Goal: Transaction & Acquisition: Book appointment/travel/reservation

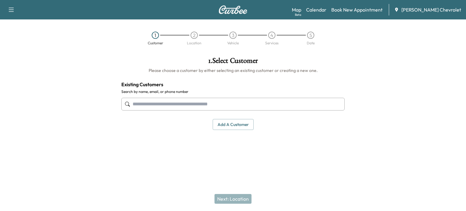
click at [225, 123] on button "Add a customer" at bounding box center [233, 124] width 41 height 11
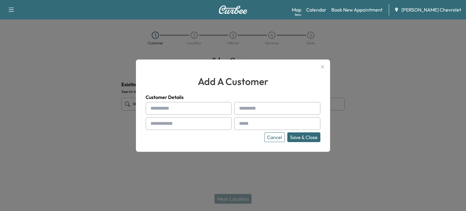
click at [176, 110] on input "text" at bounding box center [189, 108] width 86 height 13
type input "********"
type input "*******"
drag, startPoint x: 191, startPoint y: 124, endPoint x: 199, endPoint y: 127, distance: 9.4
click at [191, 124] on input "text" at bounding box center [189, 123] width 86 height 13
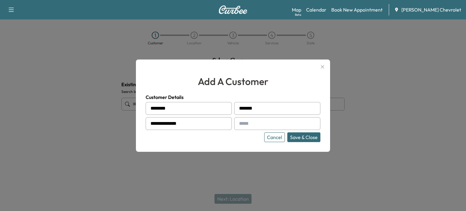
type input "**********"
click at [254, 127] on input "text" at bounding box center [277, 123] width 86 height 13
type input "**********"
click at [307, 139] on button "Save & Close" at bounding box center [303, 137] width 33 height 10
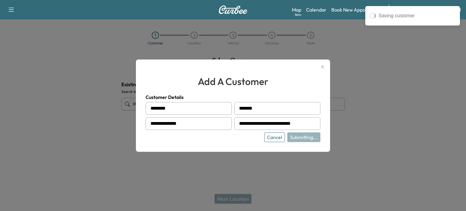
type input "**********"
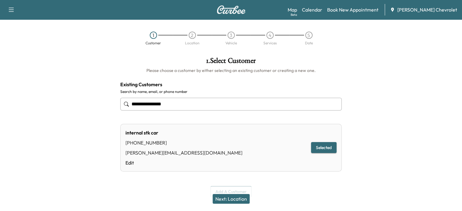
scroll to position [10, 0]
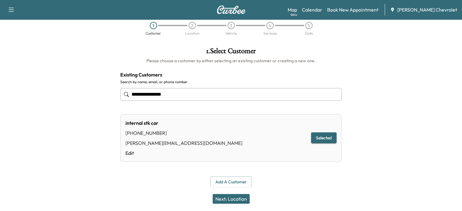
click at [324, 135] on button "Selected" at bounding box center [323, 137] width 25 height 11
click at [228, 179] on button "Add a customer" at bounding box center [230, 181] width 41 height 11
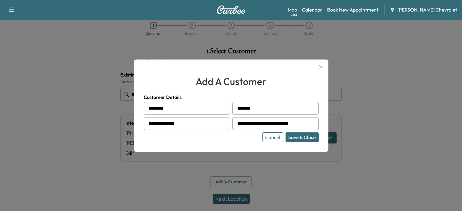
click at [310, 137] on button "Save & Close" at bounding box center [301, 137] width 33 height 10
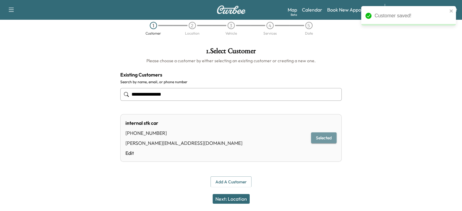
click at [326, 138] on button "Selected" at bounding box center [323, 137] width 25 height 11
click at [243, 199] on button "Next: Location" at bounding box center [230, 199] width 37 height 10
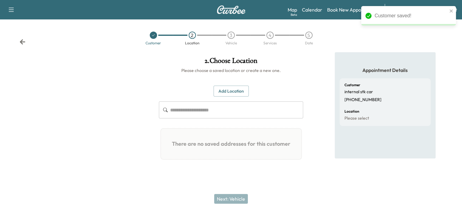
scroll to position [0, 0]
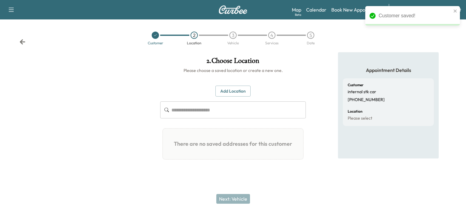
drag, startPoint x: 229, startPoint y: 113, endPoint x: 235, endPoint y: 114, distance: 7.0
click at [229, 113] on input "text" at bounding box center [238, 109] width 134 height 17
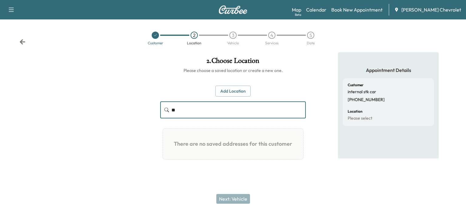
type input "*"
click at [226, 110] on input "**********" at bounding box center [238, 109] width 134 height 17
type input "**********"
click at [232, 91] on button "Add Location" at bounding box center [232, 91] width 35 height 11
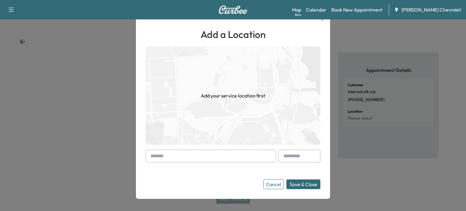
click at [208, 158] on input "text" at bounding box center [211, 156] width 130 height 13
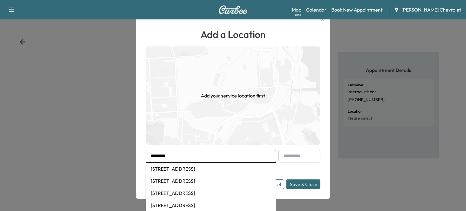
click at [190, 167] on li "[STREET_ADDRESS]" at bounding box center [211, 169] width 130 height 12
type input "**********"
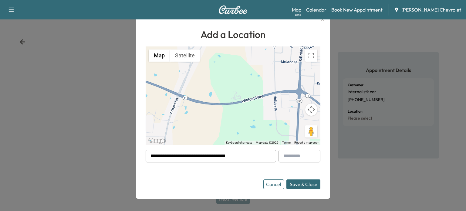
click at [295, 184] on button "Save & Close" at bounding box center [303, 184] width 34 height 10
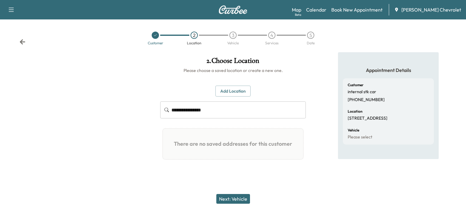
click at [237, 198] on button "Next: Vehicle" at bounding box center [233, 199] width 34 height 10
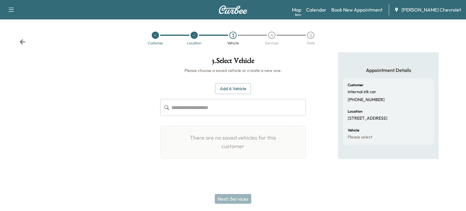
click at [227, 90] on button "Add a Vehicle" at bounding box center [233, 88] width 36 height 11
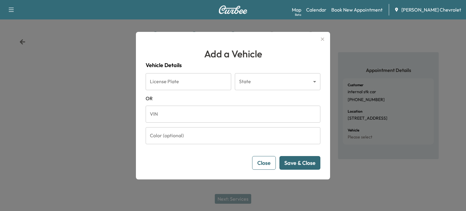
click at [250, 114] on input "VIN" at bounding box center [233, 114] width 175 height 17
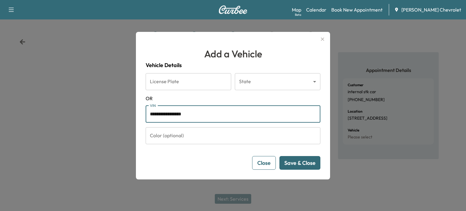
type input "**********"
click at [294, 162] on button "Save & Close" at bounding box center [299, 163] width 41 height 14
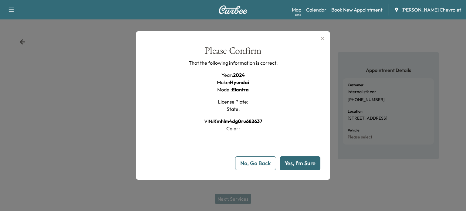
click at [302, 164] on button "Yes, I'm Sure" at bounding box center [300, 163] width 41 height 14
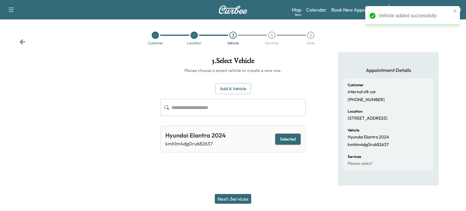
click at [237, 196] on button "Next: Services" at bounding box center [233, 199] width 36 height 10
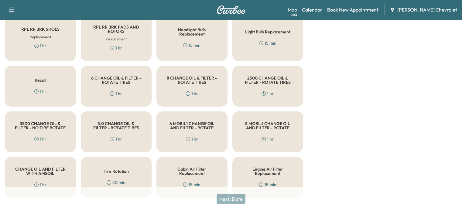
scroll to position [209, 0]
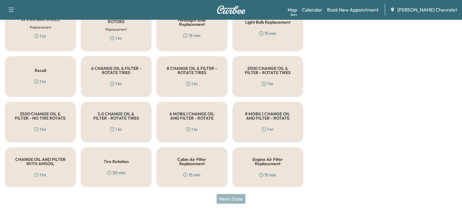
click at [176, 119] on h5 "6 MOBIL1 CHANGE OIL AND FILTER - ROTATE" at bounding box center [191, 116] width 51 height 8
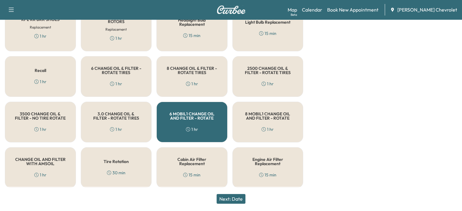
click at [235, 198] on button "Next: Date" at bounding box center [230, 199] width 29 height 10
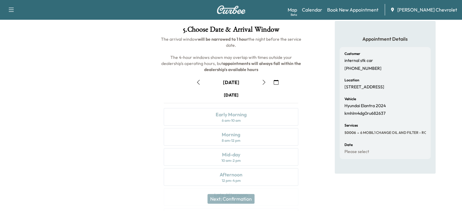
scroll to position [1, 0]
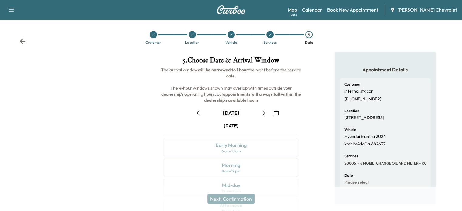
click at [197, 113] on icon "button" at bounding box center [198, 112] width 3 height 5
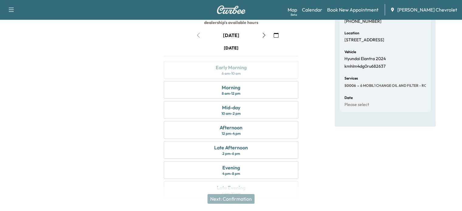
scroll to position [92, 0]
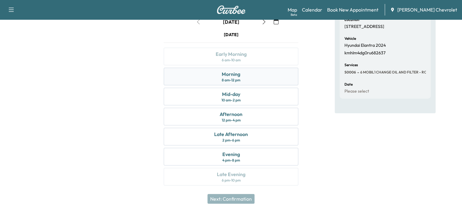
click at [233, 81] on div "8 am - 12 pm" at bounding box center [231, 80] width 19 height 5
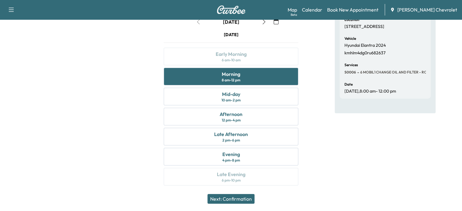
click at [233, 196] on button "Next: Confirmation" at bounding box center [230, 199] width 47 height 10
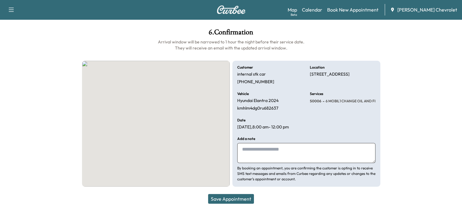
scroll to position [28, 0]
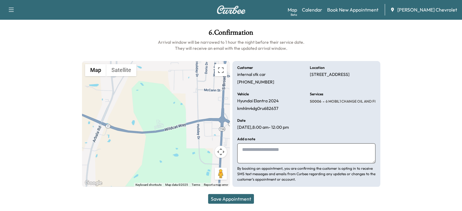
click at [239, 200] on button "Save Appointment" at bounding box center [231, 199] width 46 height 10
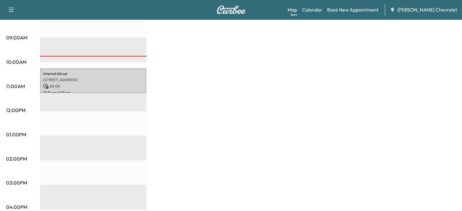
scroll to position [182, 0]
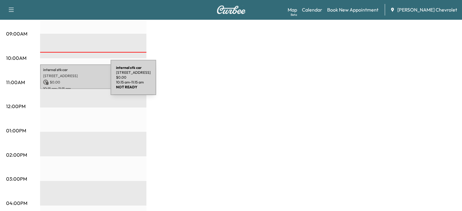
click at [65, 81] on p "$ 0.00" at bounding box center [93, 82] width 100 height 5
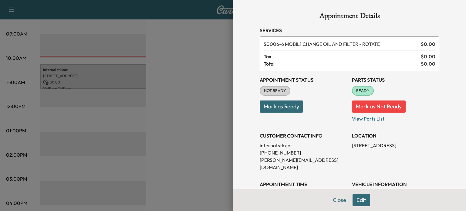
click at [273, 107] on button "Mark as Ready" at bounding box center [281, 106] width 43 height 12
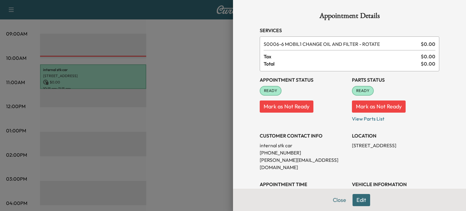
click at [361, 90] on span "READY" at bounding box center [363, 91] width 21 height 6
click at [336, 201] on button "Close" at bounding box center [339, 200] width 21 height 12
